Goal: Find specific page/section: Find specific page/section

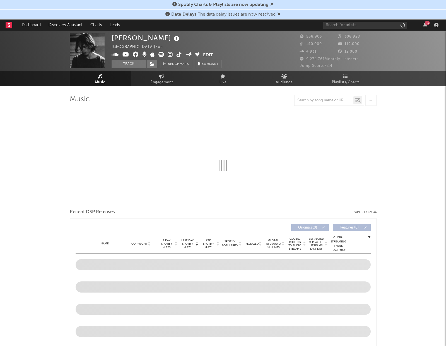
click at [359, 29] on div "23" at bounding box center [381, 25] width 117 height 11
click at [359, 27] on input "text" at bounding box center [365, 25] width 84 height 7
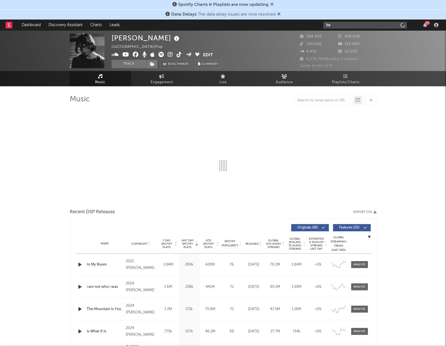
type input "[MEDICAL_DATA]"
select select "6m"
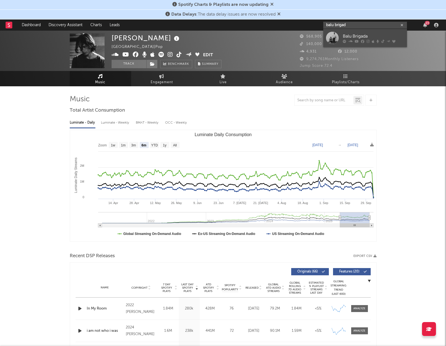
type input "balu brigad"
click at [364, 34] on div "Balu Brigada" at bounding box center [372, 36] width 61 height 7
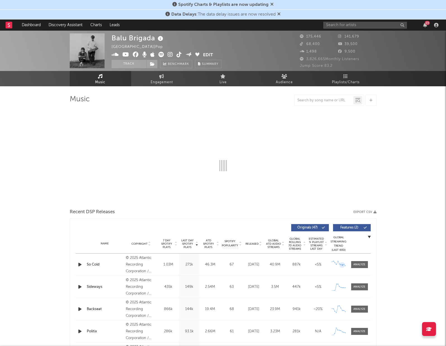
select select "6m"
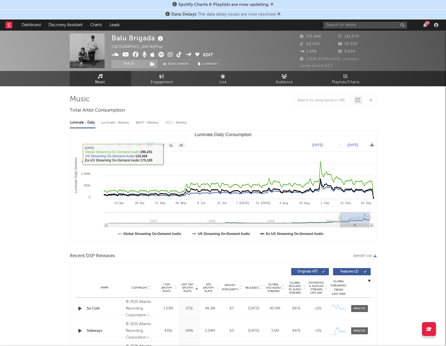
click at [118, 125] on div "Luminate - Weekly" at bounding box center [115, 122] width 29 height 9
select select "6m"
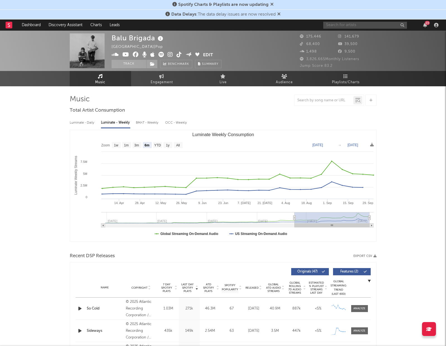
click at [357, 28] on input "text" at bounding box center [365, 25] width 84 height 7
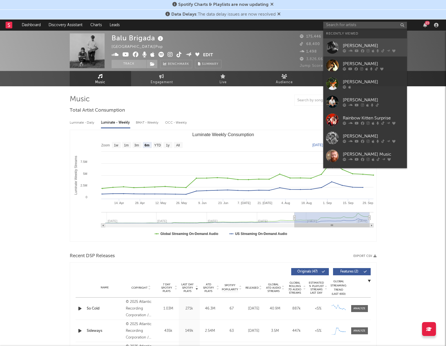
click at [367, 42] on div "[PERSON_NAME]" at bounding box center [372, 45] width 61 height 7
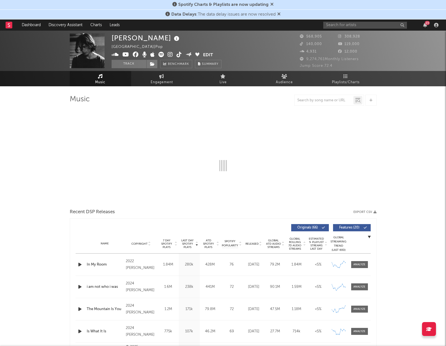
select select "6m"
